Goal: Transaction & Acquisition: Subscribe to service/newsletter

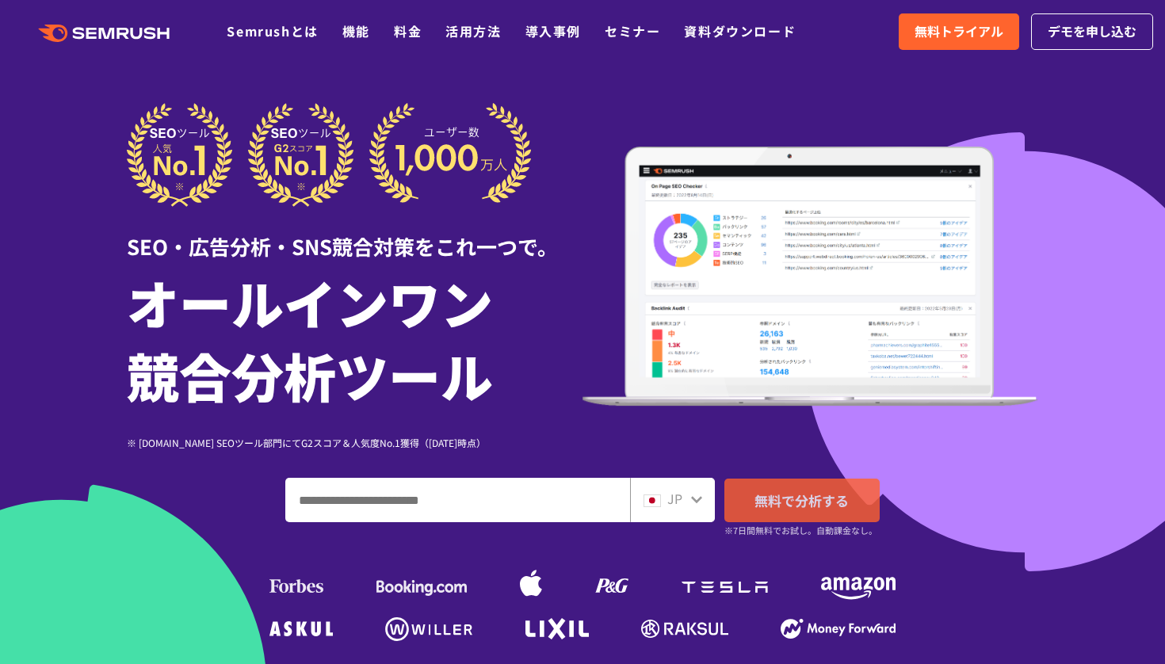
click at [744, 507] on link "無料で分析する" at bounding box center [801, 501] width 155 height 44
click at [576, 113] on div at bounding box center [355, 155] width 456 height 104
click at [818, 521] on link "無料で分析する" at bounding box center [801, 501] width 155 height 44
click at [739, 288] on img at bounding box center [811, 277] width 456 height 260
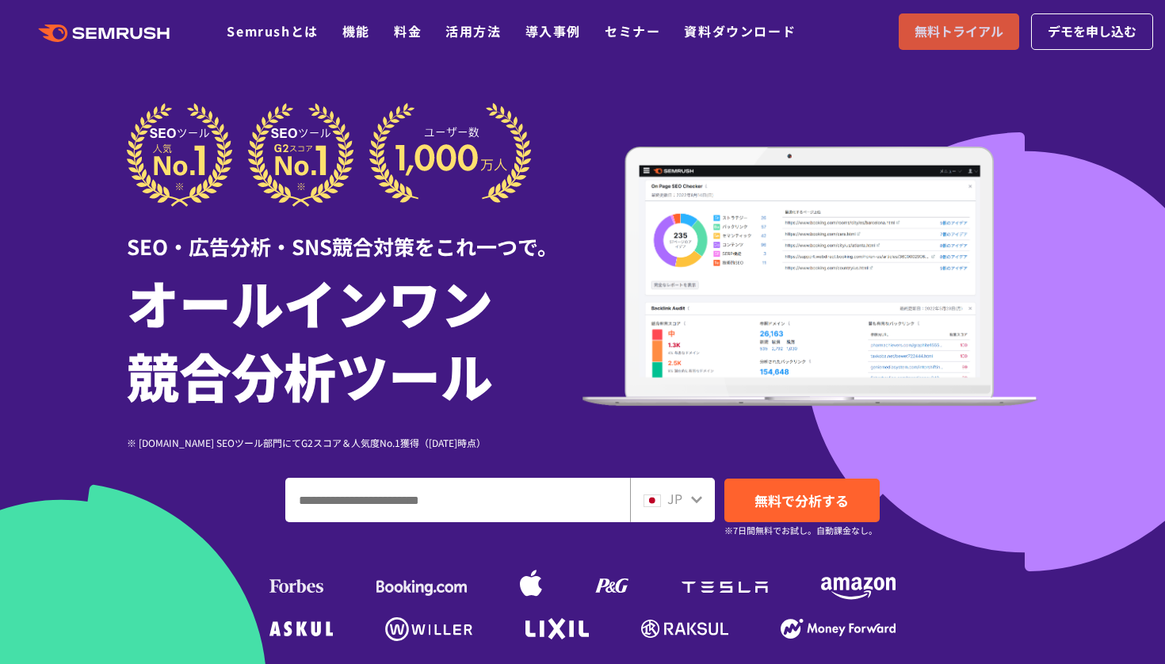
click at [963, 41] on span "無料トライアル" at bounding box center [959, 31] width 89 height 21
click at [741, 73] on div at bounding box center [582, 442] width 1165 height 884
click at [772, 285] on img at bounding box center [811, 277] width 456 height 260
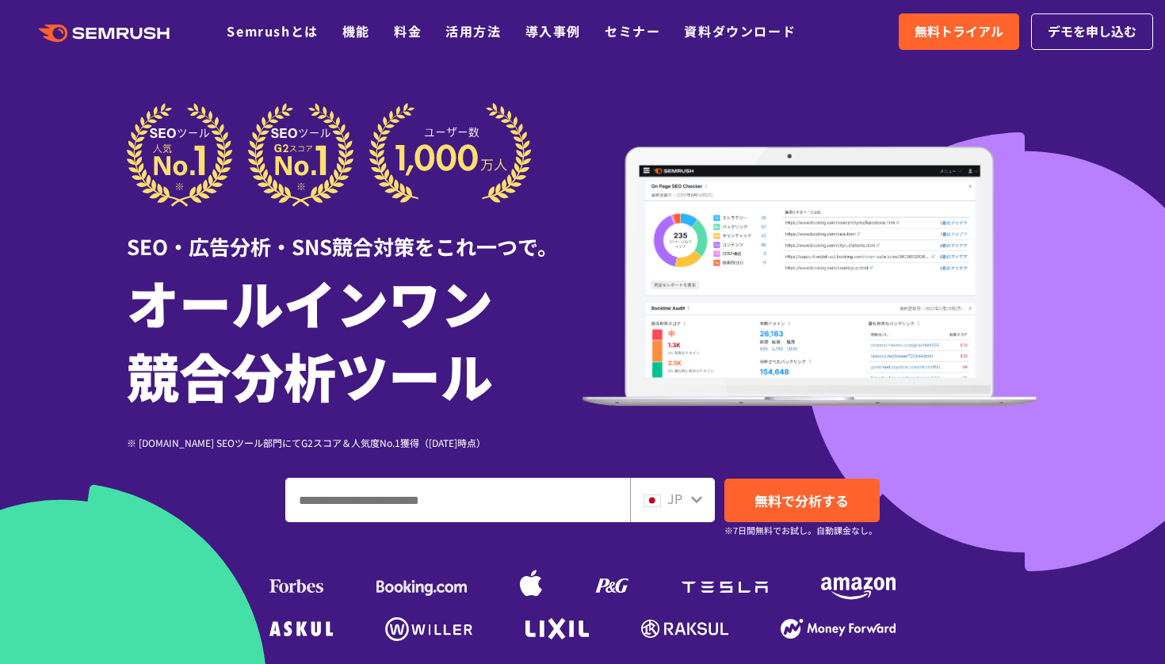
click at [772, 285] on img at bounding box center [811, 277] width 456 height 260
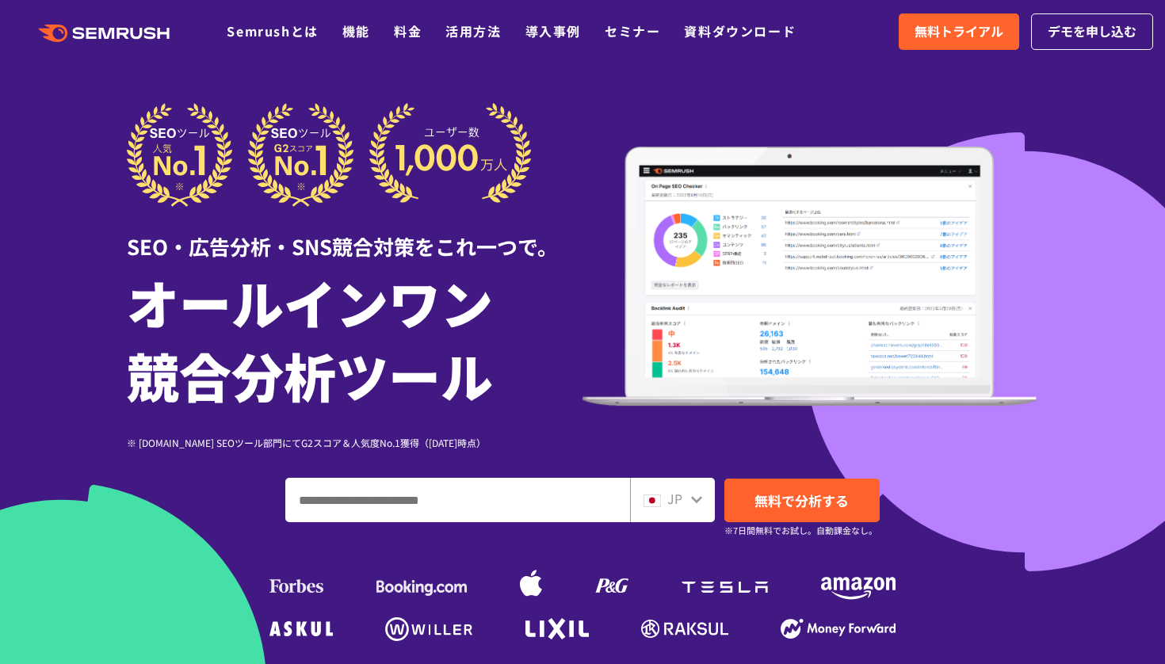
click at [891, 137] on div "SEO・広告分析・SNS競合対策をこれ一つで。 オールインワン 競合分析ツール ※ [DOMAIN_NAME] SEOツール部門にてG2スコア＆人気度No.1…" at bounding box center [583, 276] width 912 height 347
click at [754, 82] on div at bounding box center [582, 442] width 1165 height 884
click at [97, 223] on div at bounding box center [582, 442] width 1165 height 884
click at [801, 346] on img at bounding box center [811, 277] width 456 height 260
